Goal: Use online tool/utility: Use online tool/utility

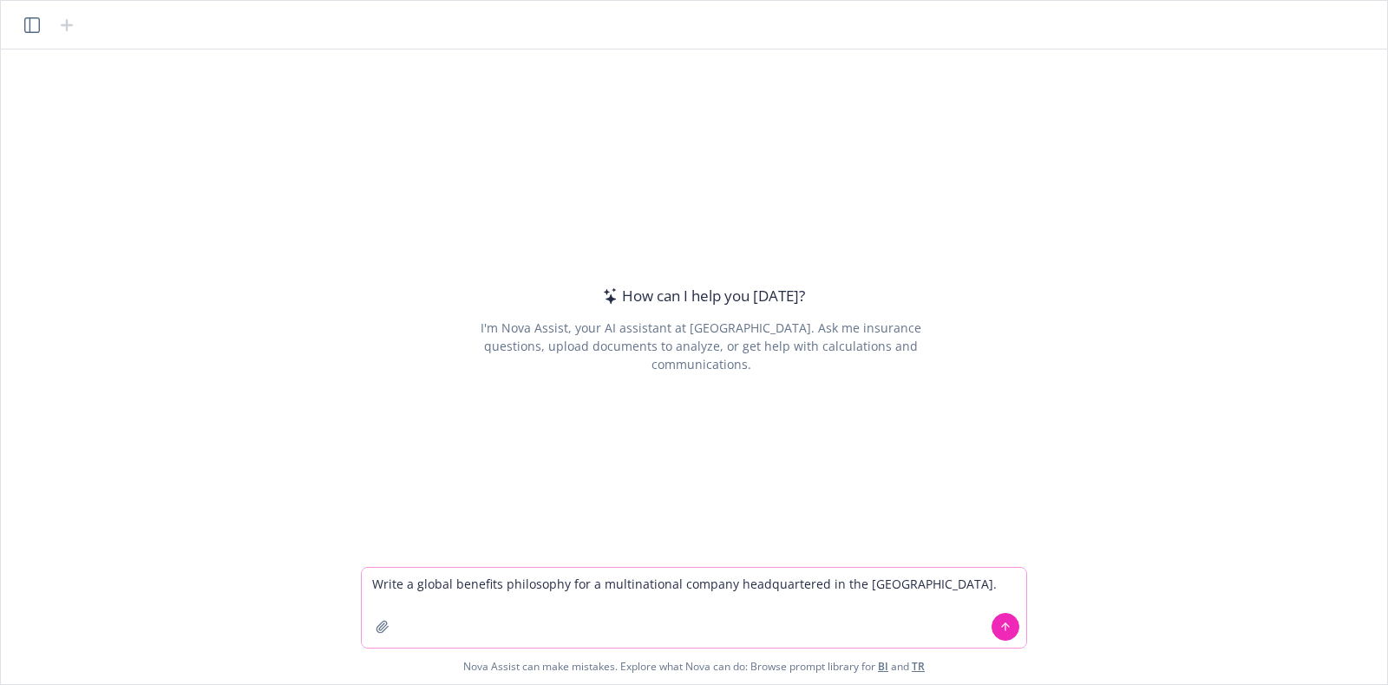
click at [927, 600] on textarea "Write a global benefits philosophy for a multinational company headquartered in…" at bounding box center [694, 607] width 665 height 80
paste textarea "is a technology platform that facilitates secure connections between financial …"
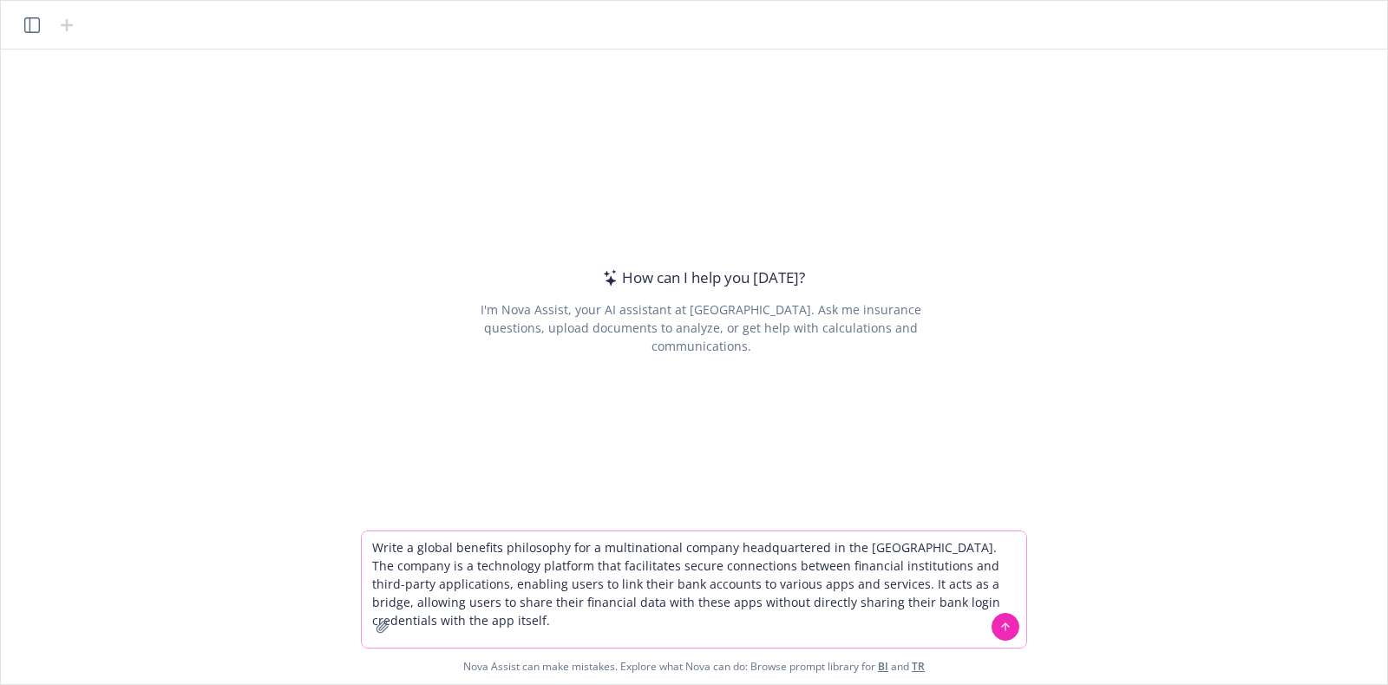
type textarea "Write a global benefits philosophy for a multinational company headquartered in…"
click at [1007, 629] on icon at bounding box center [1006, 626] width 12 height 12
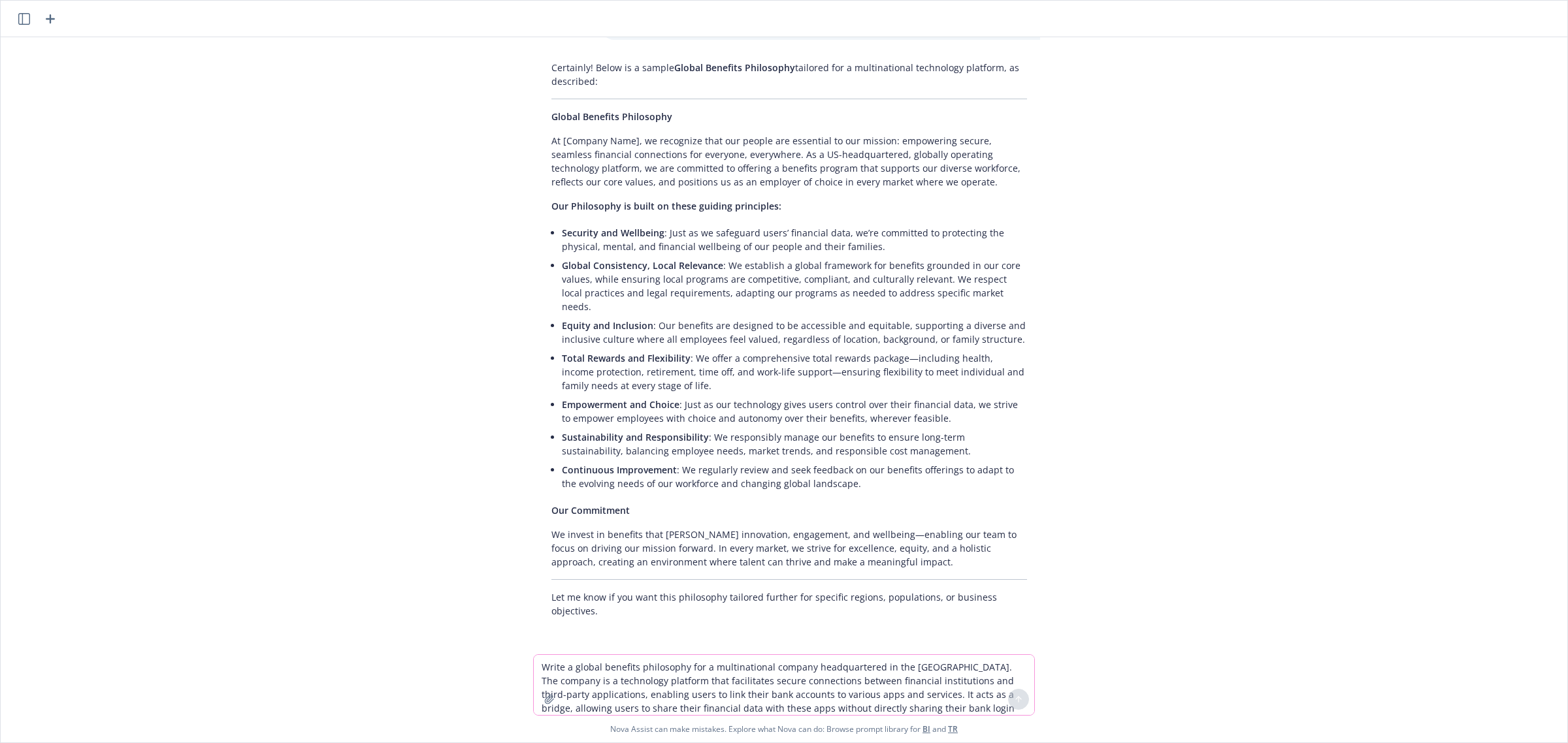
scroll to position [73, 0]
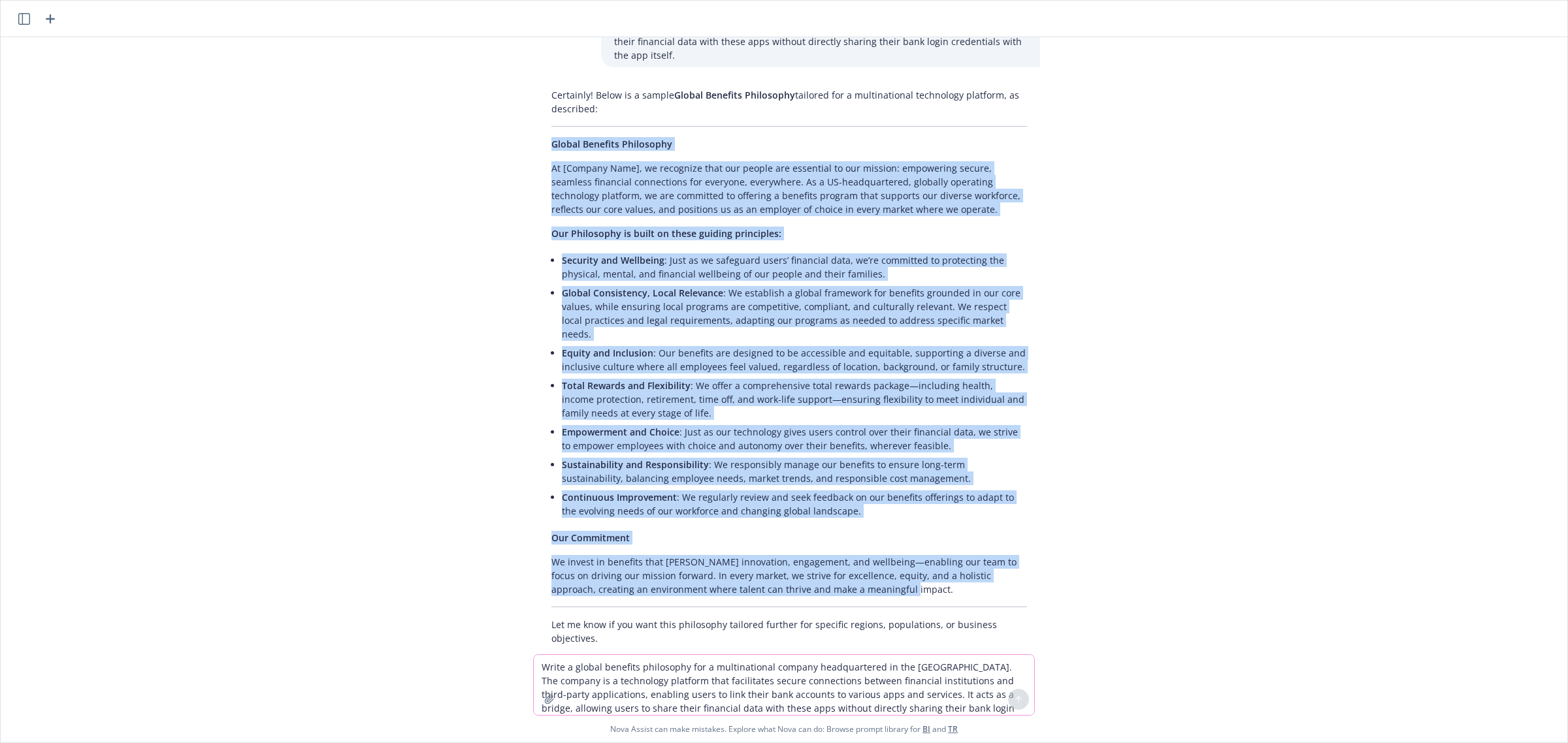
drag, startPoint x: 871, startPoint y: 565, endPoint x: 541, endPoint y: 128, distance: 547.6
click at [541, 128] on div "Certainly! Below is a sample Global Benefits Philosophy tailored for a multinat…" at bounding box center [789, 367] width 502 height 568
copy div "Loremi Dolorsit Ametconsec Ad [Elitsed Doei], te incididun utla etd magnaa eni …"
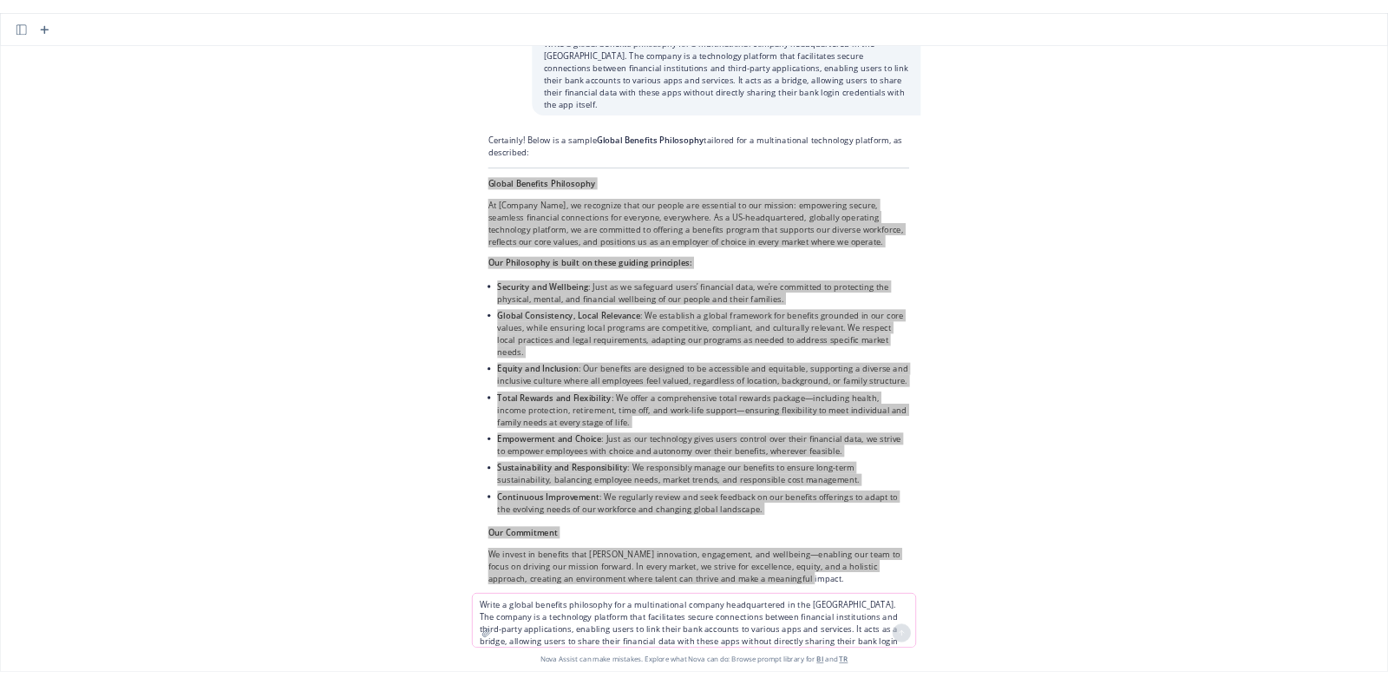
scroll to position [0, 0]
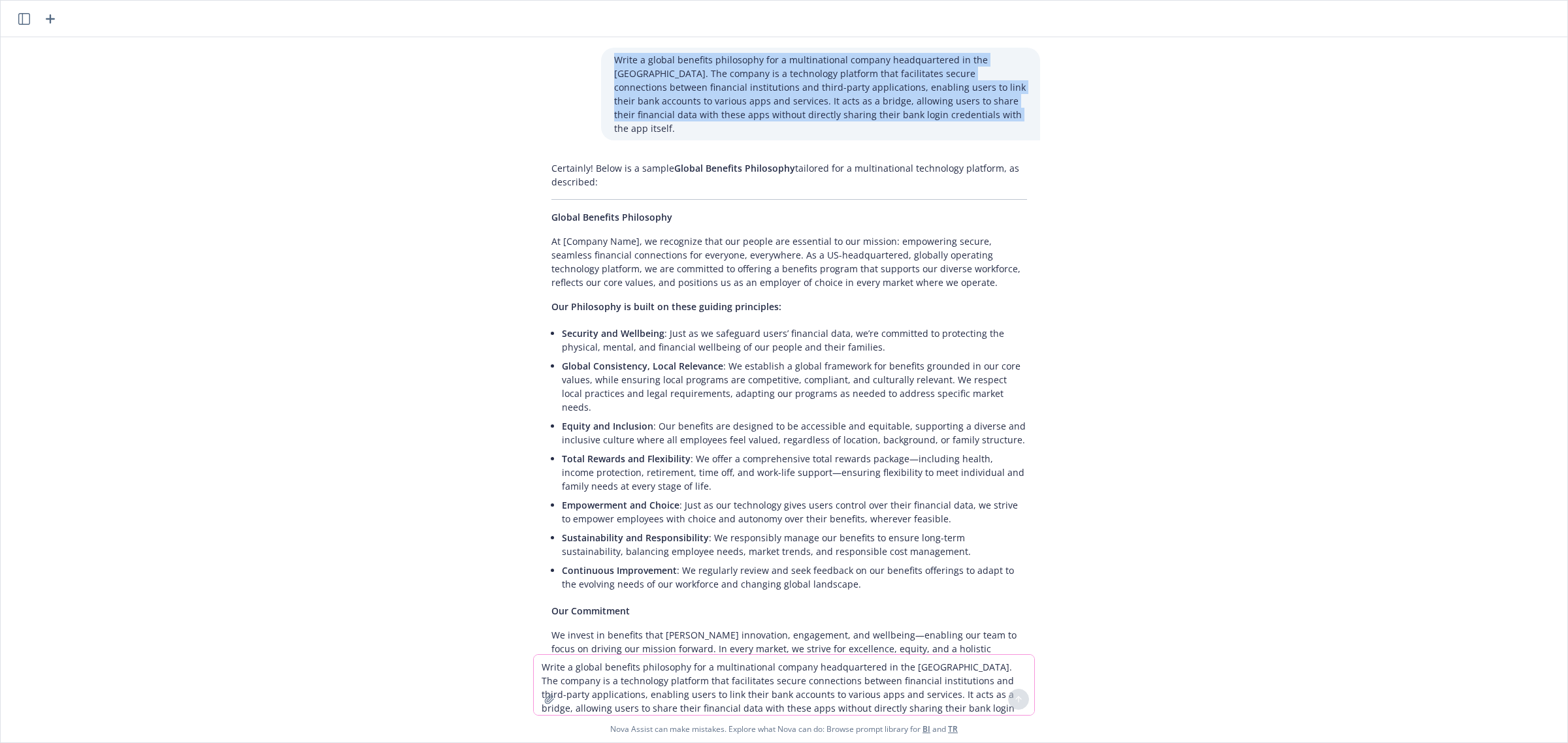
drag, startPoint x: 917, startPoint y: 108, endPoint x: 610, endPoint y: 54, distance: 311.7
click at [615, 53] on p "Write a global benefits philosophy for a multinational company headquartered in…" at bounding box center [821, 93] width 413 height 82
copy p "Write a global benefits philosophy for a multinational company headquartered in…"
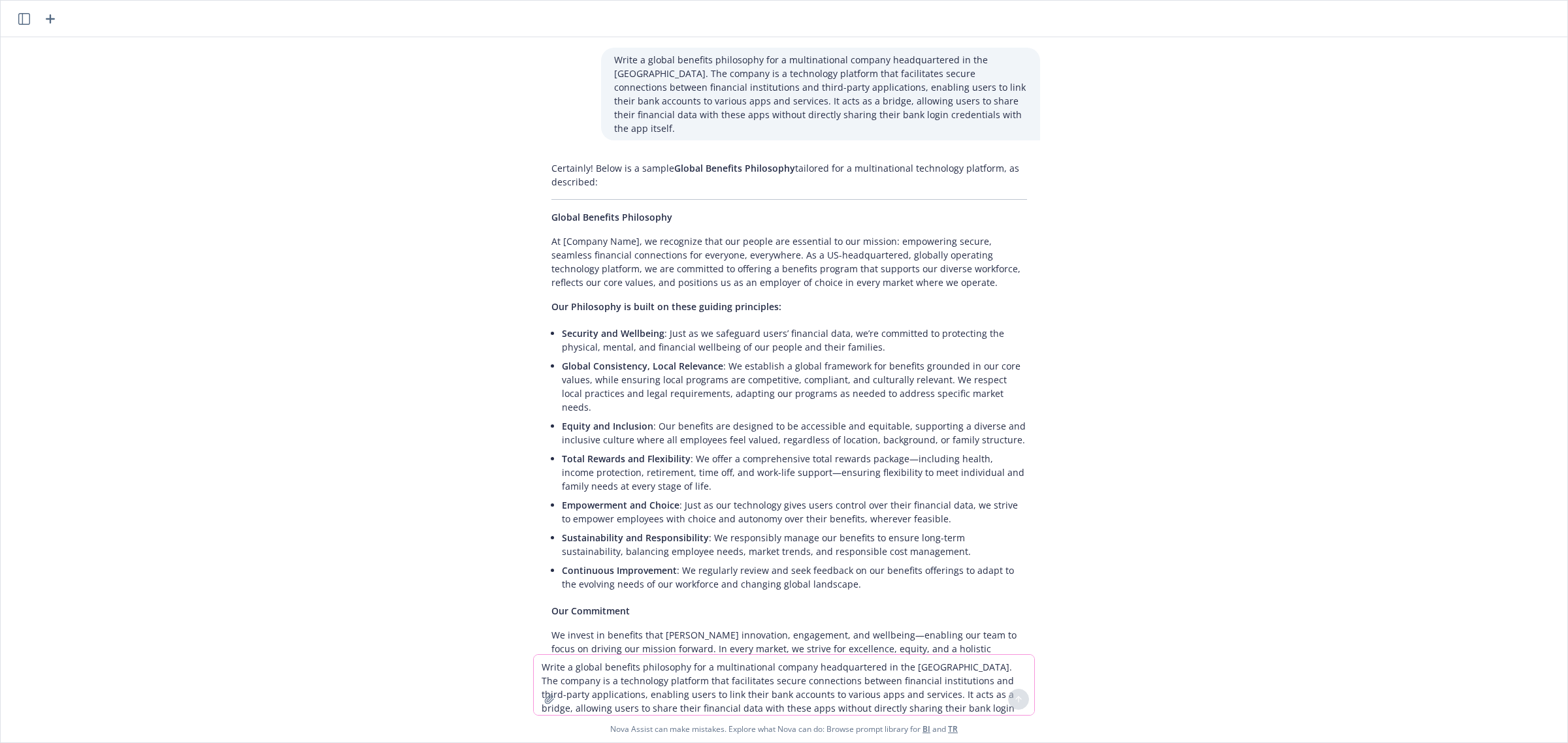
drag, startPoint x: 682, startPoint y: 493, endPoint x: 678, endPoint y: 523, distance: 30.3
click at [677, 500] on li "Empowerment and Choice : Just as our technology gives users control over their …" at bounding box center [795, 512] width 465 height 32
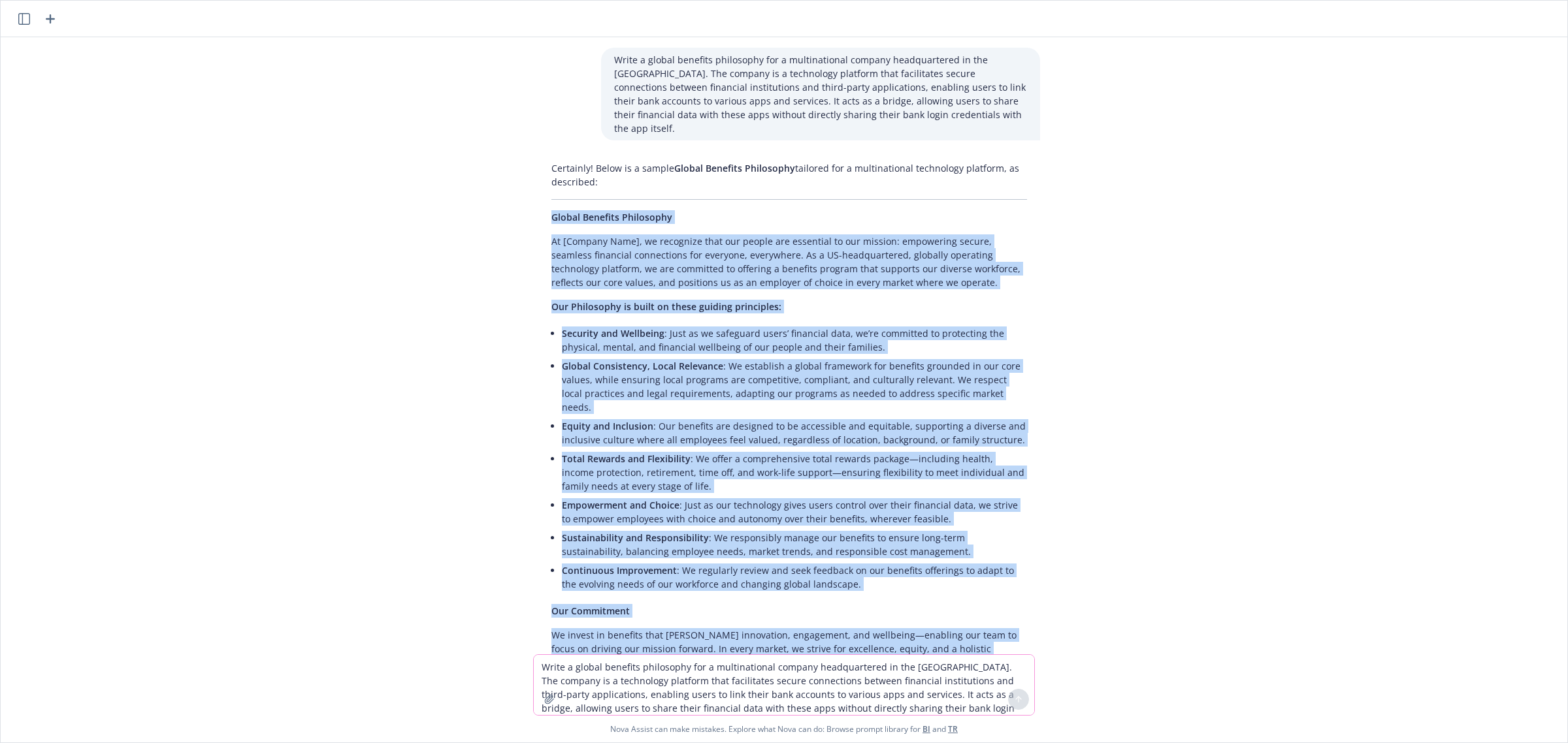
drag, startPoint x: 847, startPoint y: 632, endPoint x: 546, endPoint y: 211, distance: 517.5
click at [546, 211] on div "Certainly! Below is a sample Global Benefits Philosophy tailored for a multinat…" at bounding box center [789, 440] width 502 height 568
copy div "Loremi Dolorsit Ametconsec Ad [Elitsed Doei], te incididun utla etd magnaa eni …"
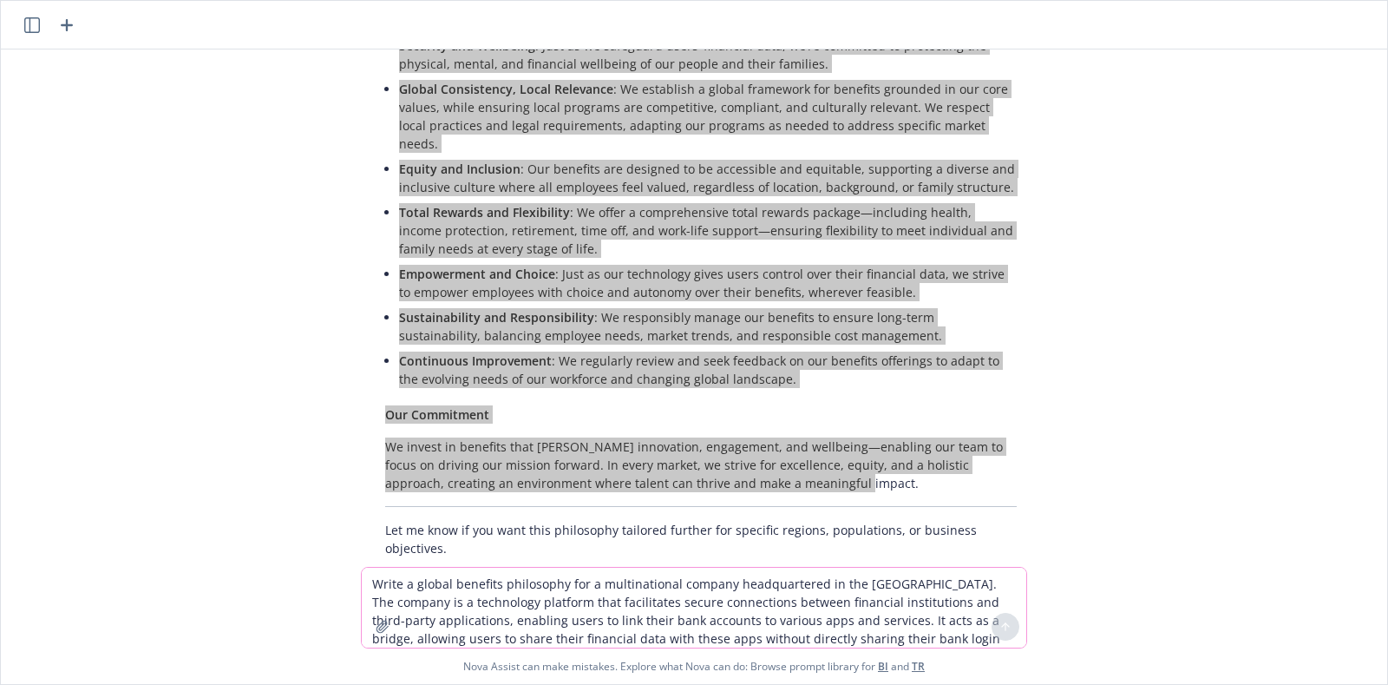
scroll to position [398, 0]
